Goal: Task Accomplishment & Management: Manage account settings

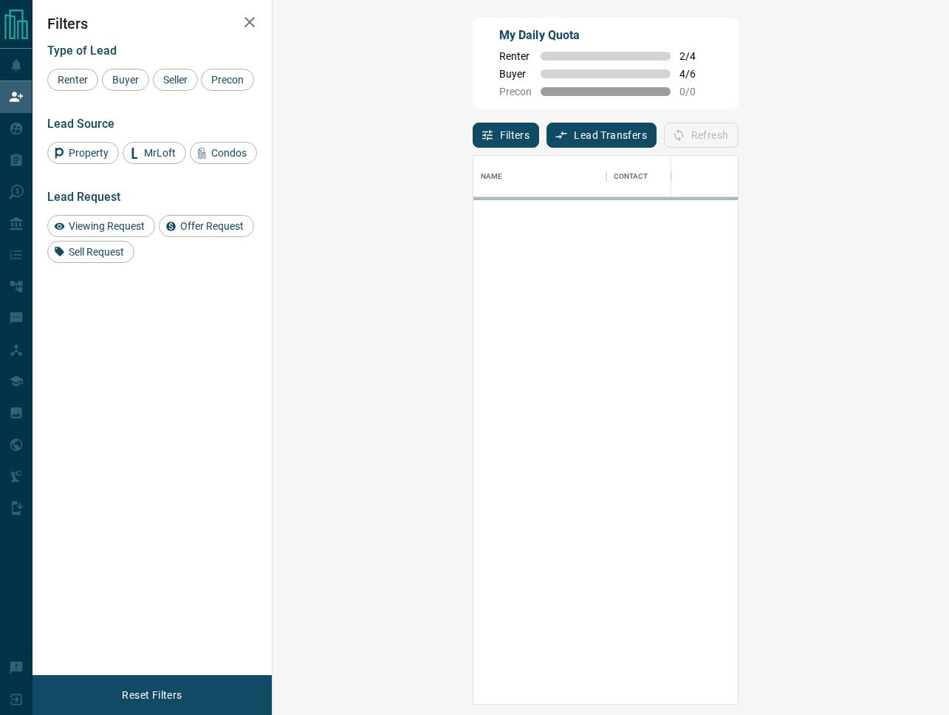
scroll to position [549, 645]
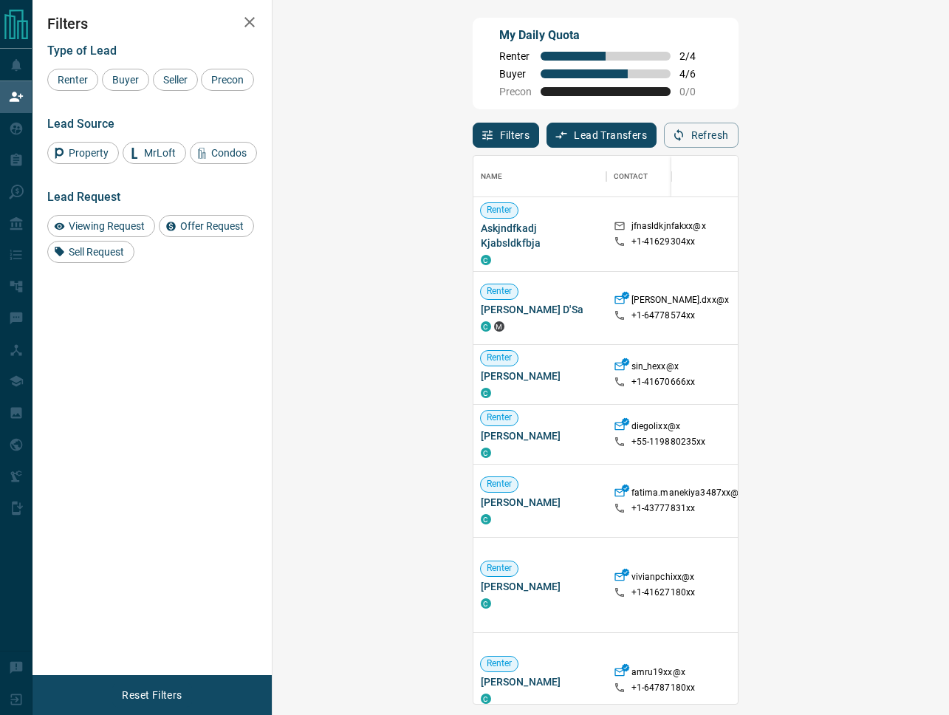
click at [100, 75] on div "Renter Buyer Seller Precon" at bounding box center [152, 80] width 210 height 22
click at [121, 78] on span "Buyer" at bounding box center [125, 80] width 37 height 12
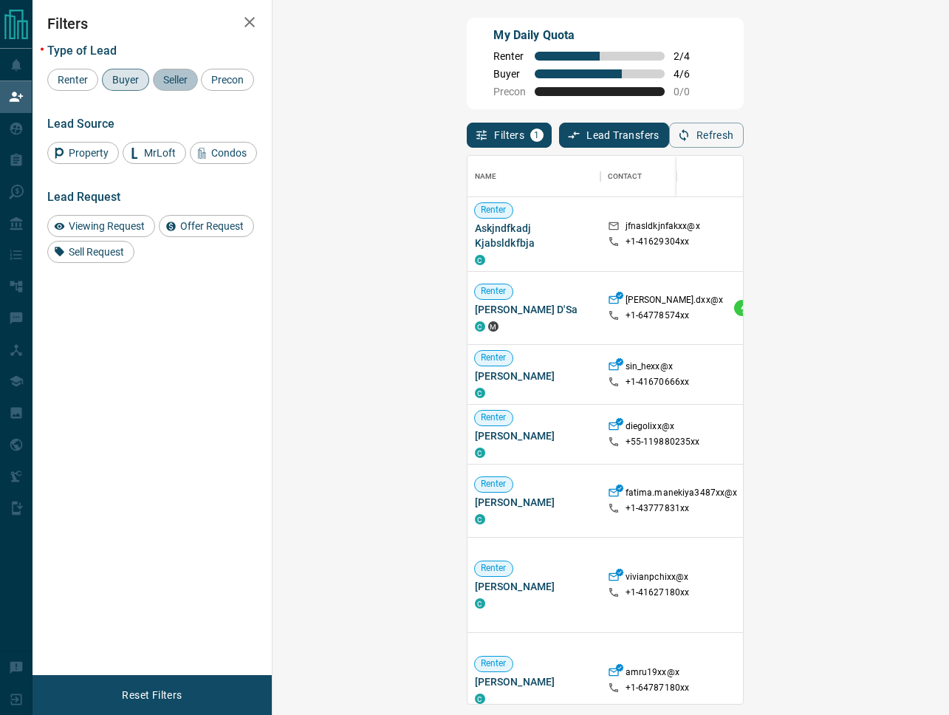
click at [168, 78] on span "Seller" at bounding box center [175, 80] width 35 height 12
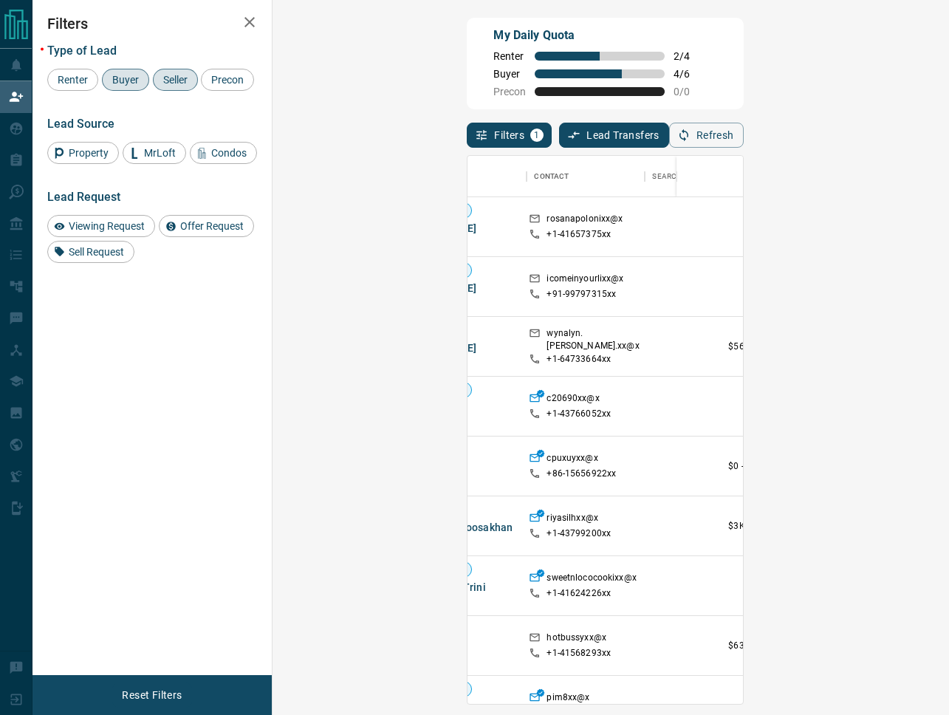
scroll to position [0, 95]
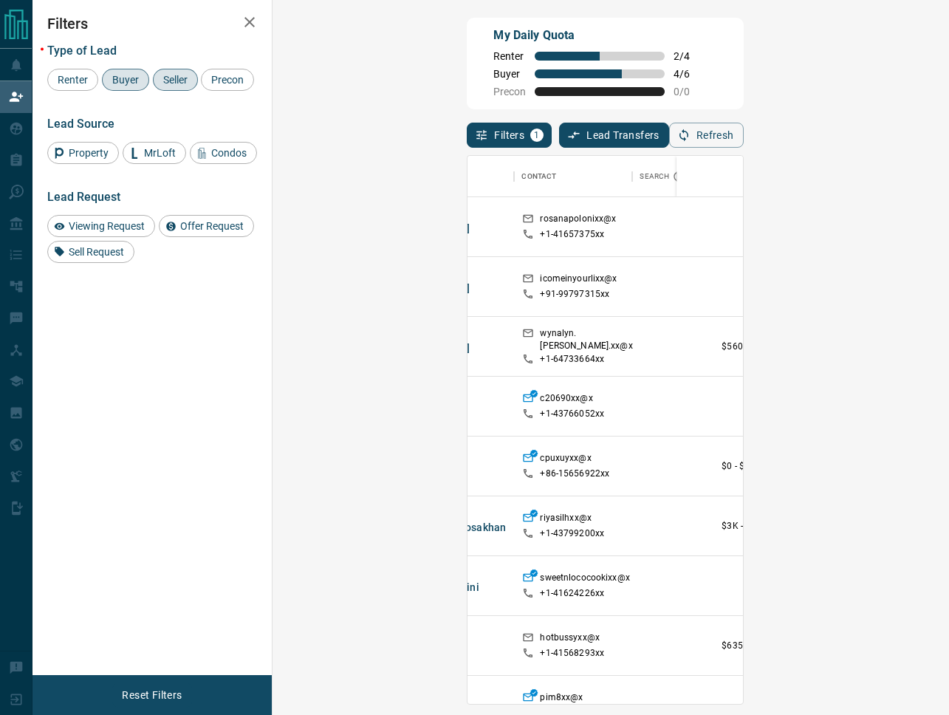
scroll to position [0, 86]
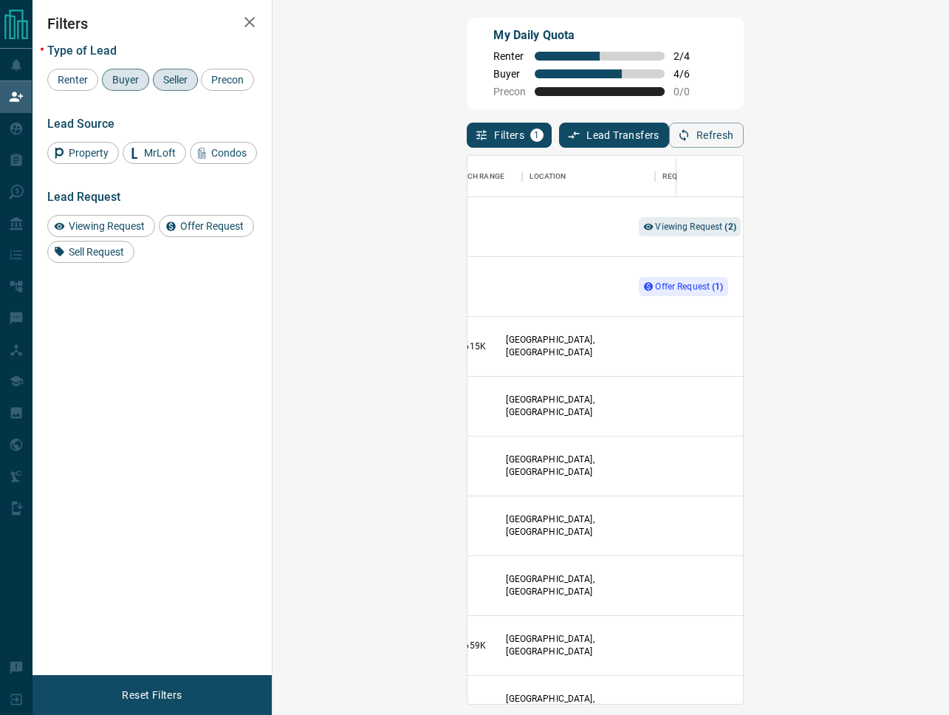
scroll to position [0, 397]
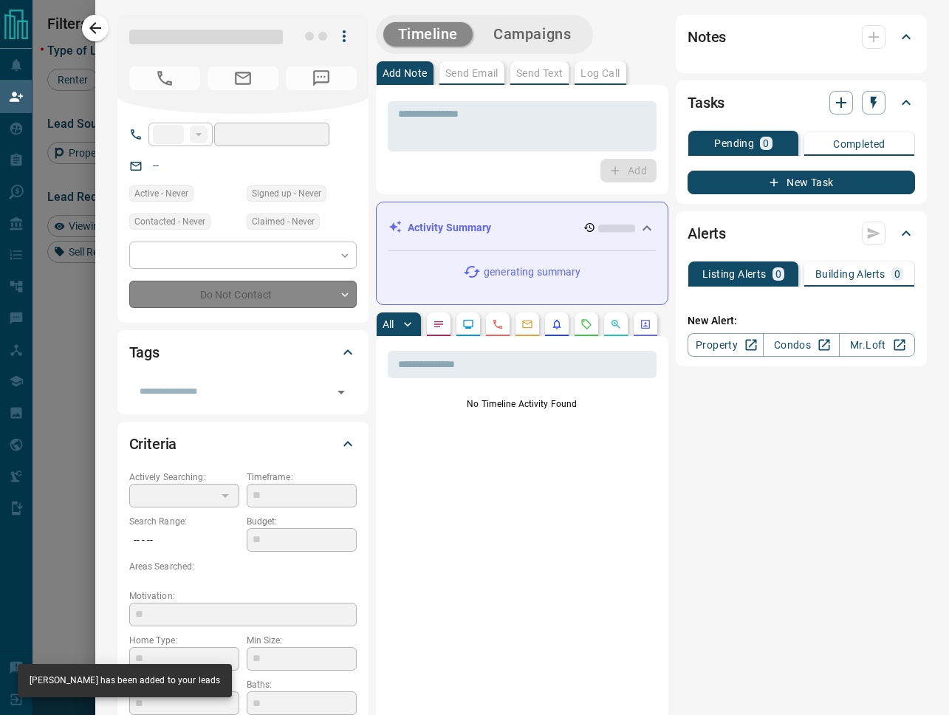
type input "**"
type input "**********"
type input "**"
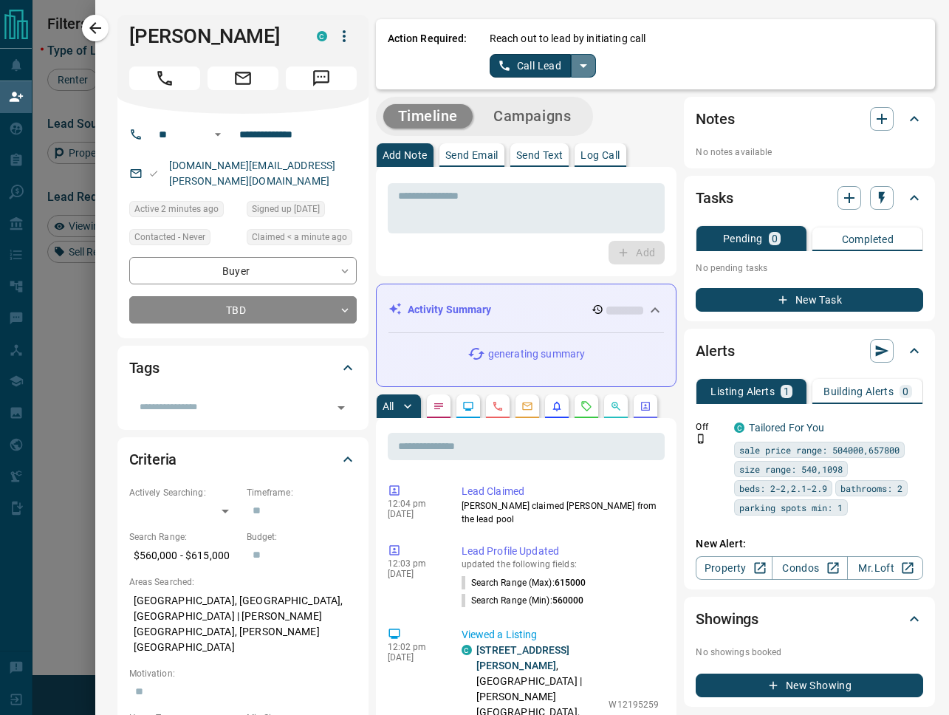
click at [589, 64] on icon "split button" at bounding box center [584, 66] width 18 height 18
click at [533, 121] on li "Log Manual Call" at bounding box center [542, 117] width 90 height 22
click at [517, 72] on button "Log Manual Call" at bounding box center [539, 66] width 98 height 24
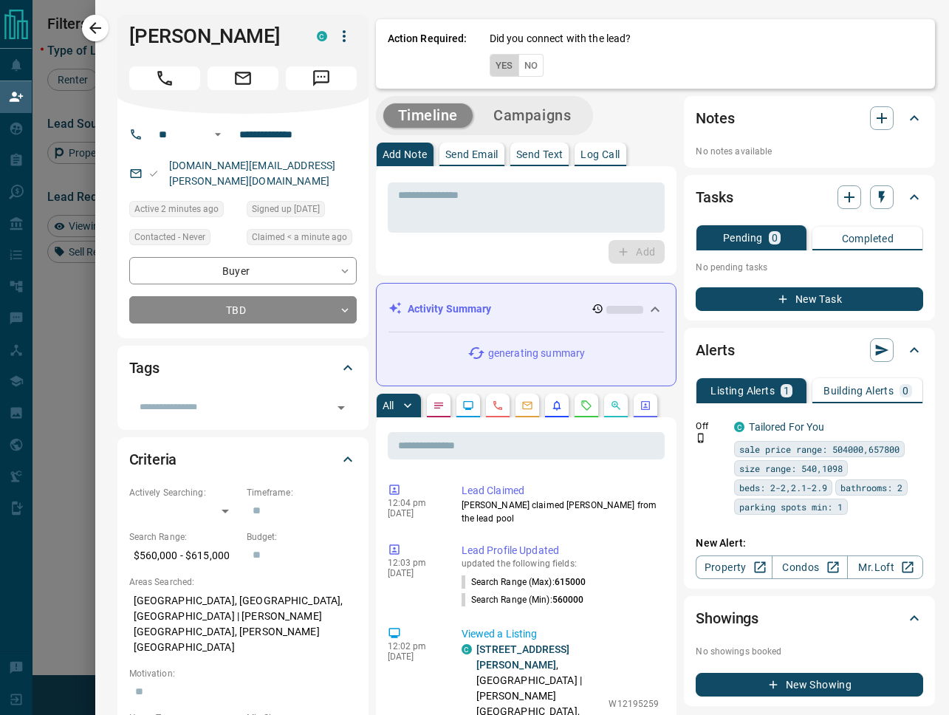
drag, startPoint x: 496, startPoint y: 66, endPoint x: 502, endPoint y: 76, distance: 11.6
click at [496, 66] on button "Yes" at bounding box center [505, 65] width 30 height 23
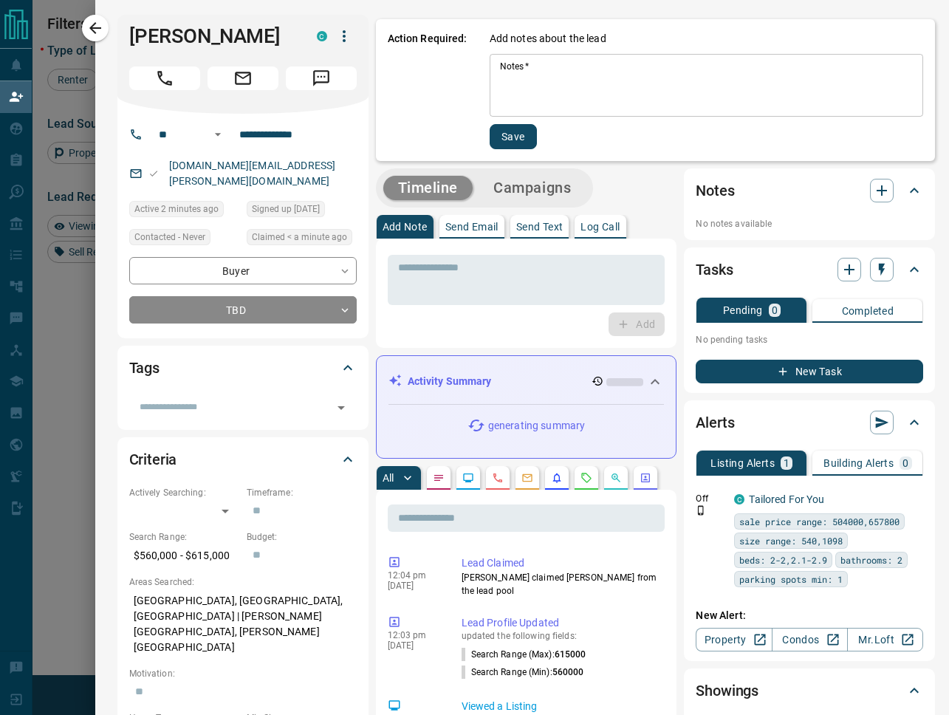
click at [547, 86] on textarea "Notes   *" at bounding box center [707, 86] width 414 height 50
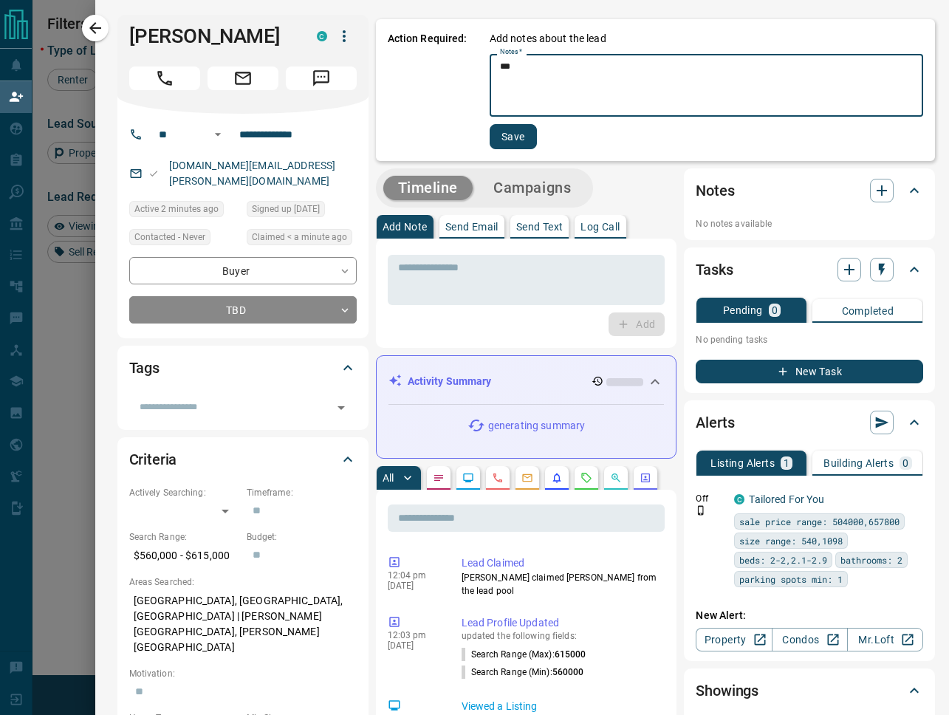
type textarea "***"
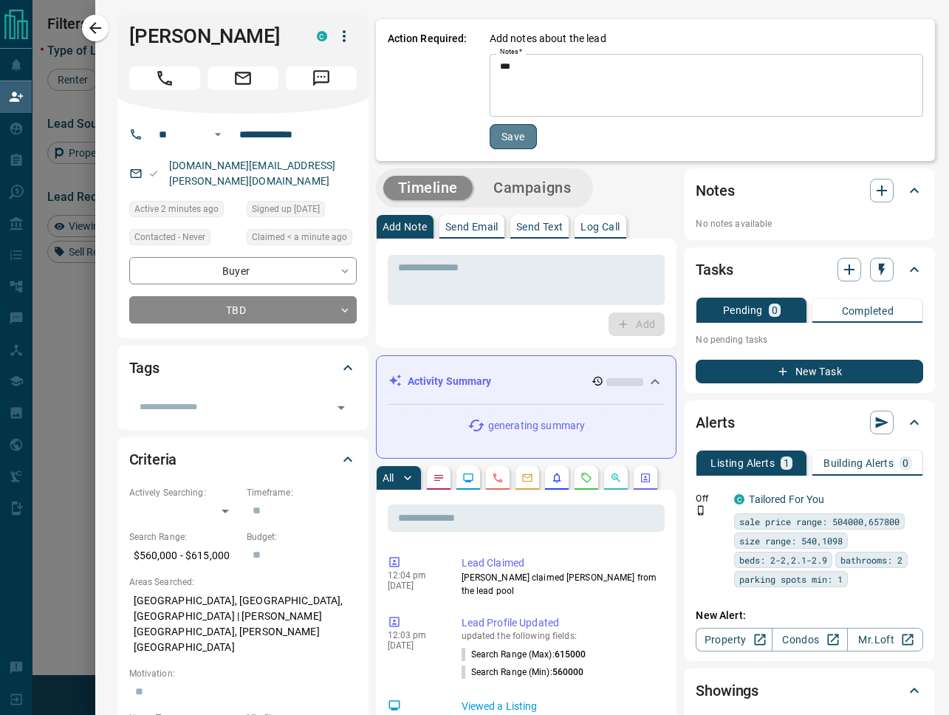
drag, startPoint x: 513, startPoint y: 137, endPoint x: 404, endPoint y: 109, distance: 113.1
click at [513, 137] on button "Save" at bounding box center [513, 136] width 47 height 25
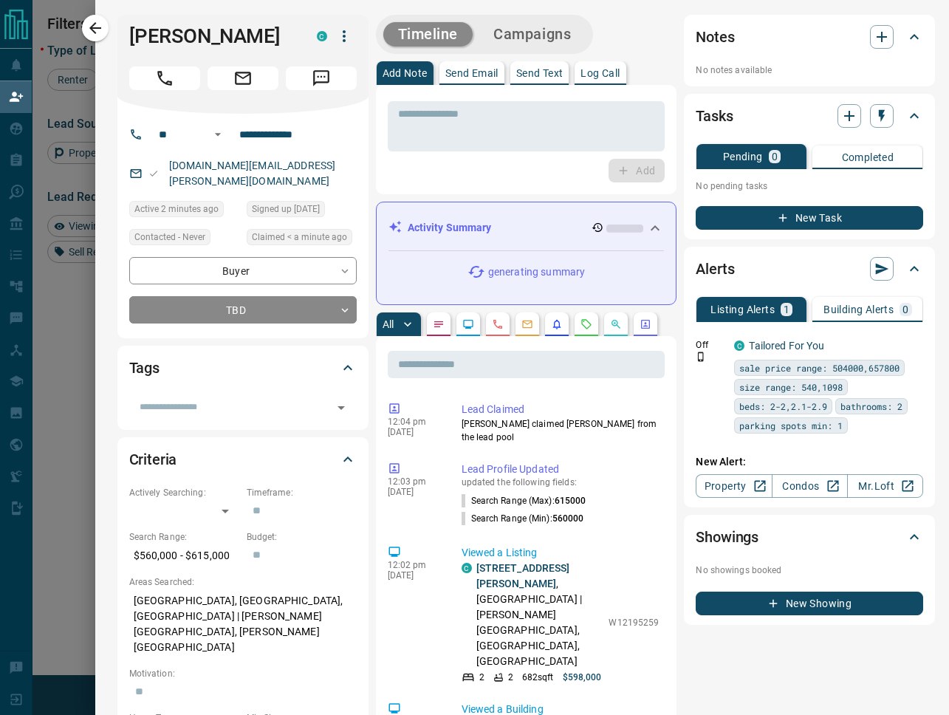
click at [90, 27] on icon "button" at bounding box center [95, 28] width 12 height 12
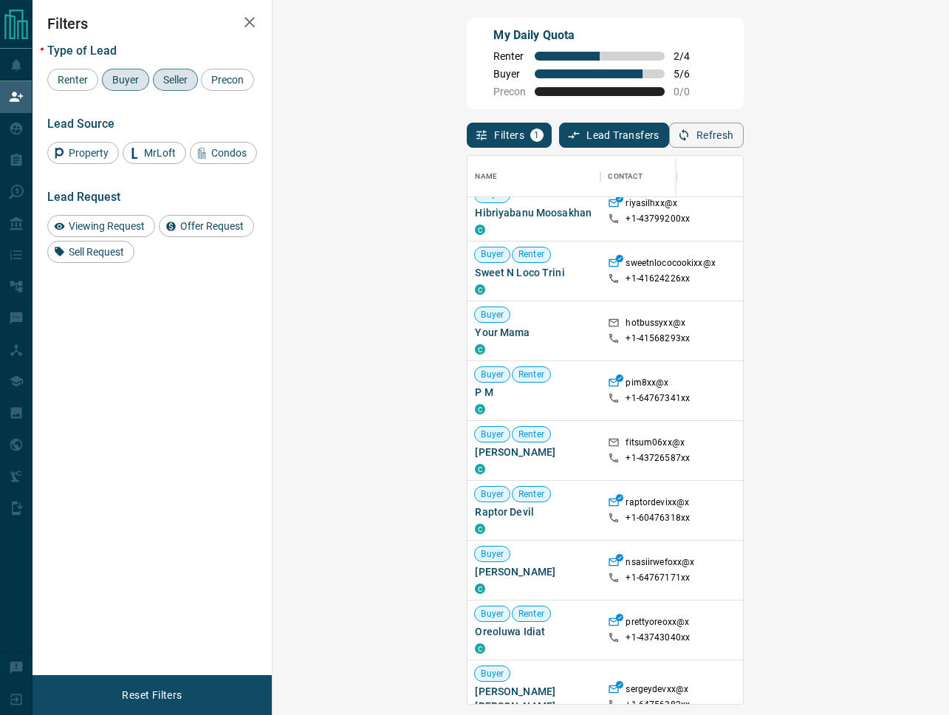
scroll to position [0, 0]
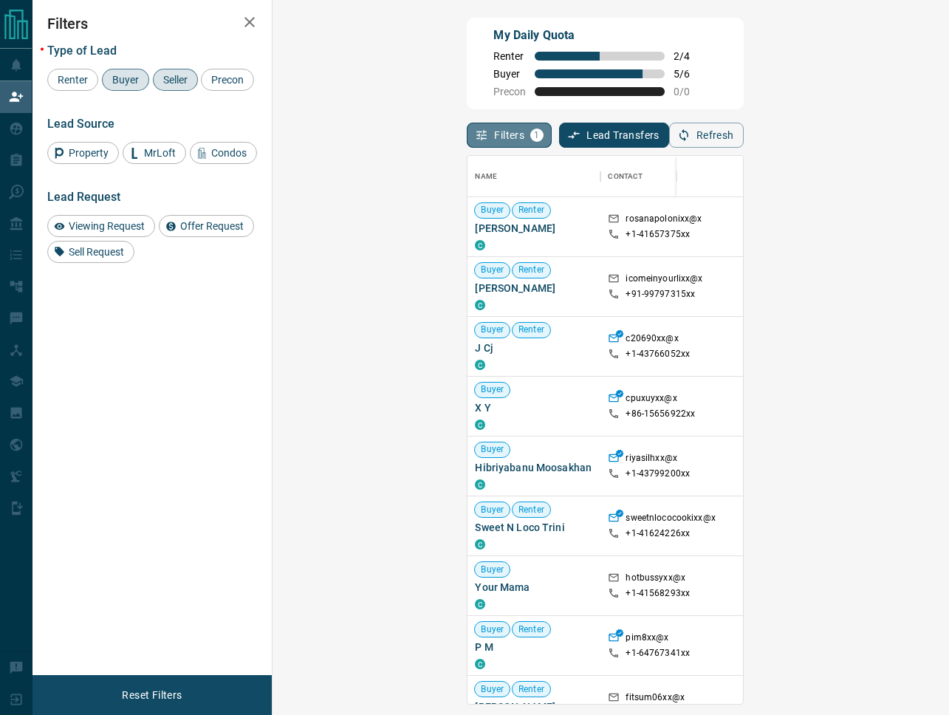
click at [467, 129] on button "Filters 1" at bounding box center [509, 135] width 85 height 25
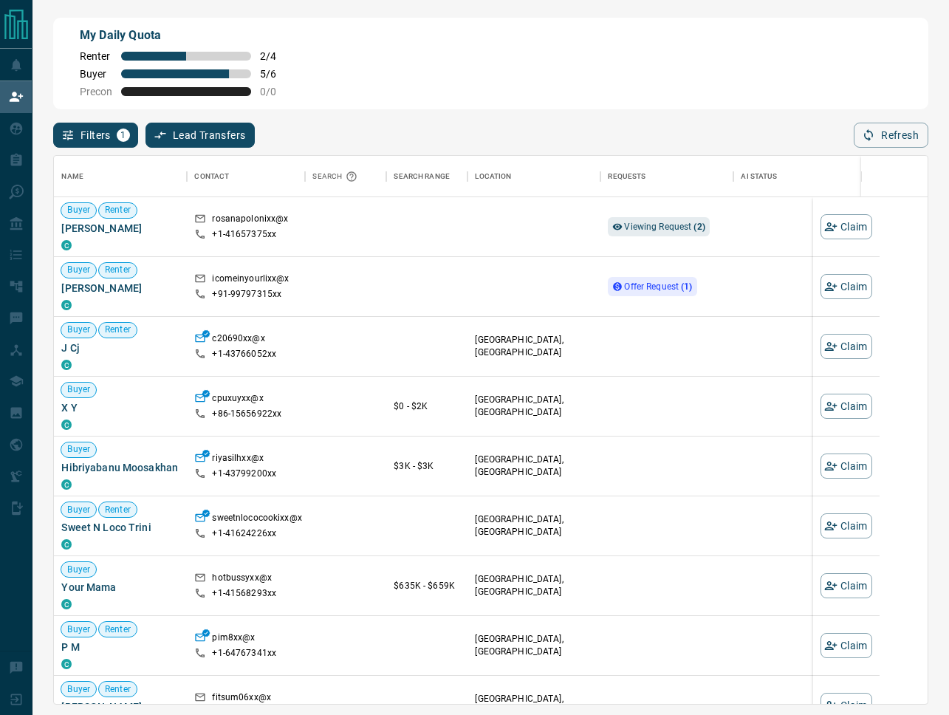
scroll to position [549, 874]
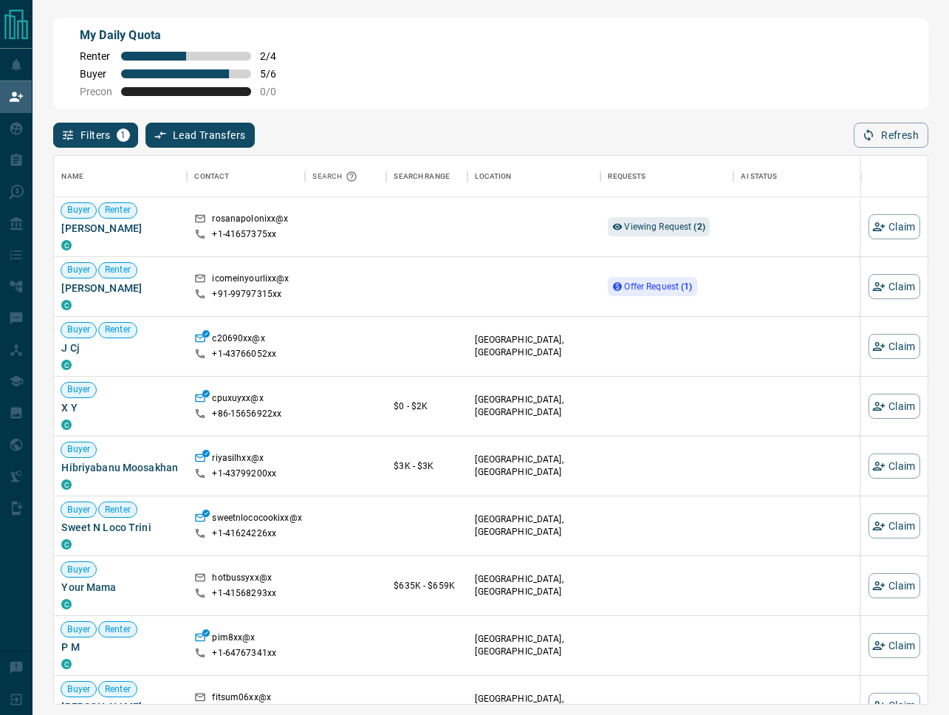
click at [78, 131] on button "Filters 1" at bounding box center [95, 135] width 85 height 25
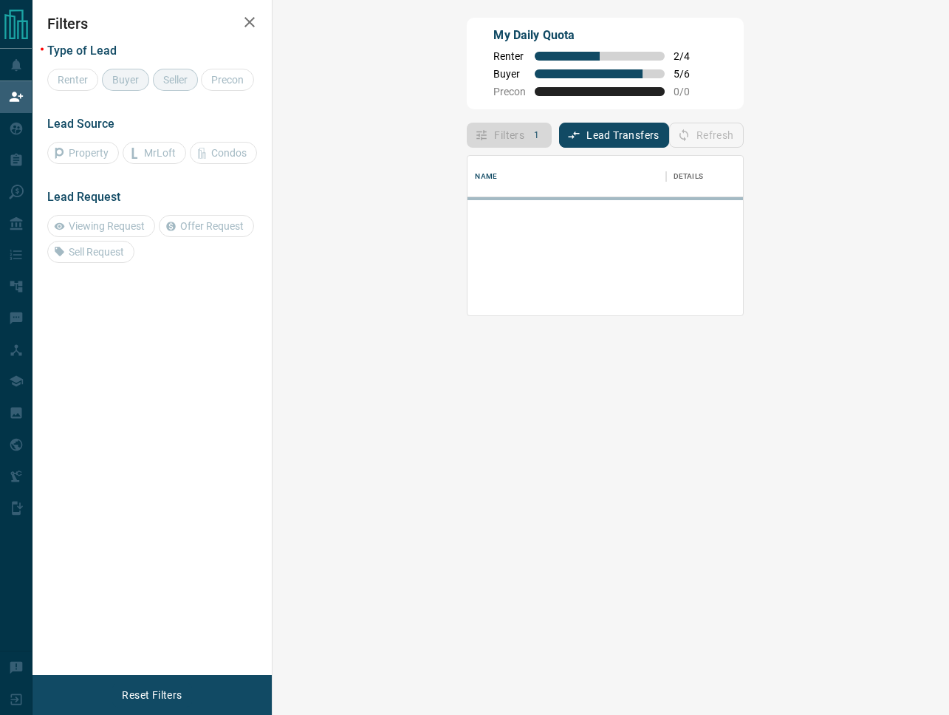
scroll to position [160, 645]
